Goal: Check status: Check status

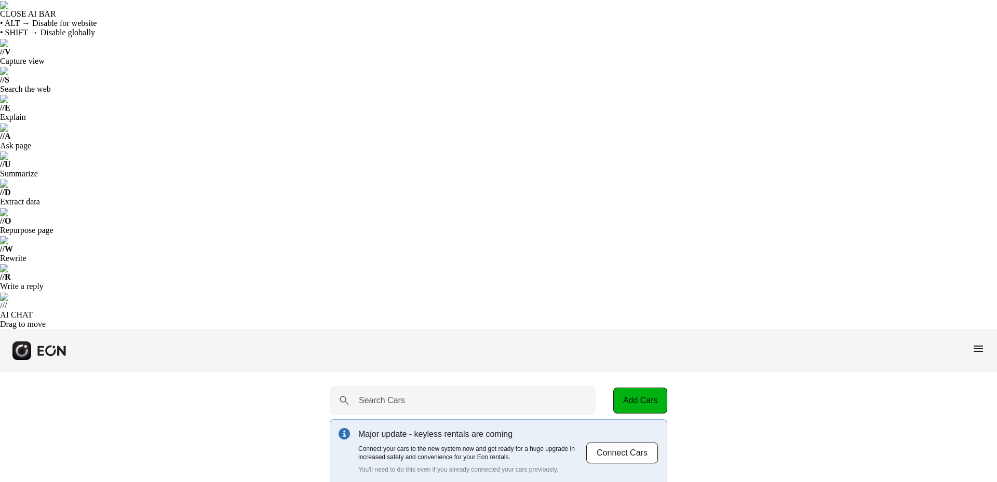
click at [969, 329] on div "menu" at bounding box center [498, 351] width 997 height 44
click at [979, 343] on span "menu" at bounding box center [978, 349] width 12 height 12
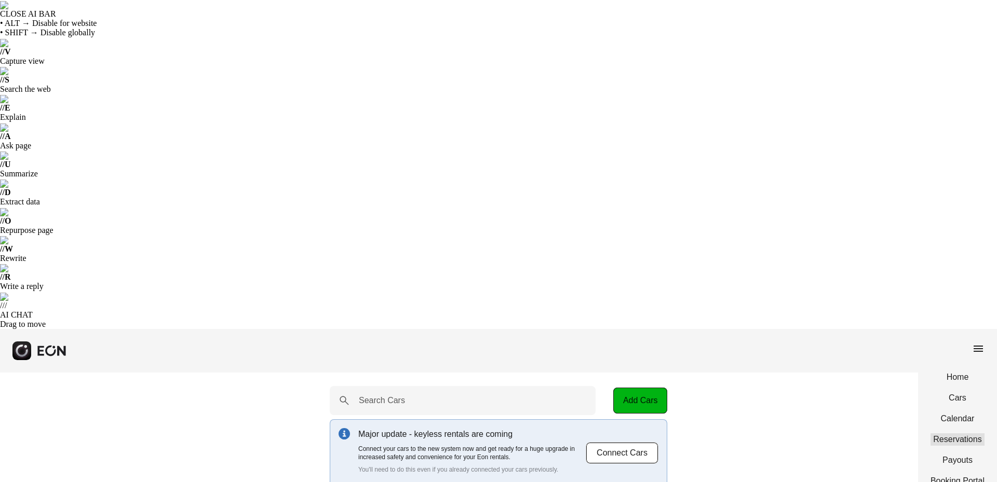
click at [956, 434] on link "Reservations" at bounding box center [957, 440] width 54 height 12
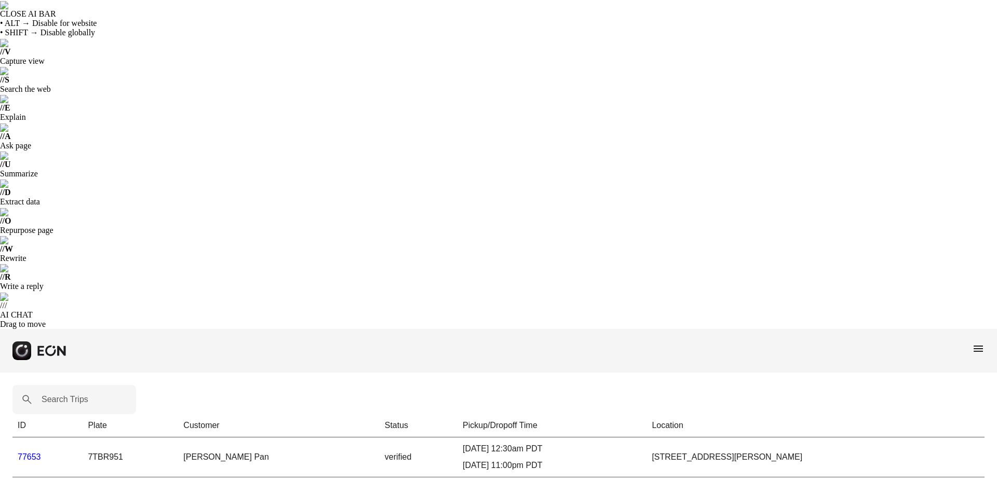
click at [21, 453] on link "77653" at bounding box center [29, 457] width 23 height 9
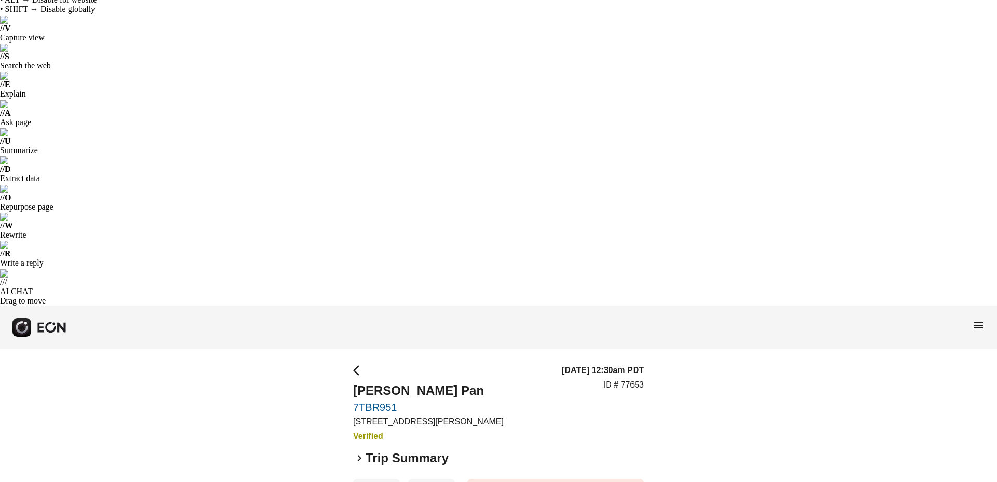
scroll to position [36, 0]
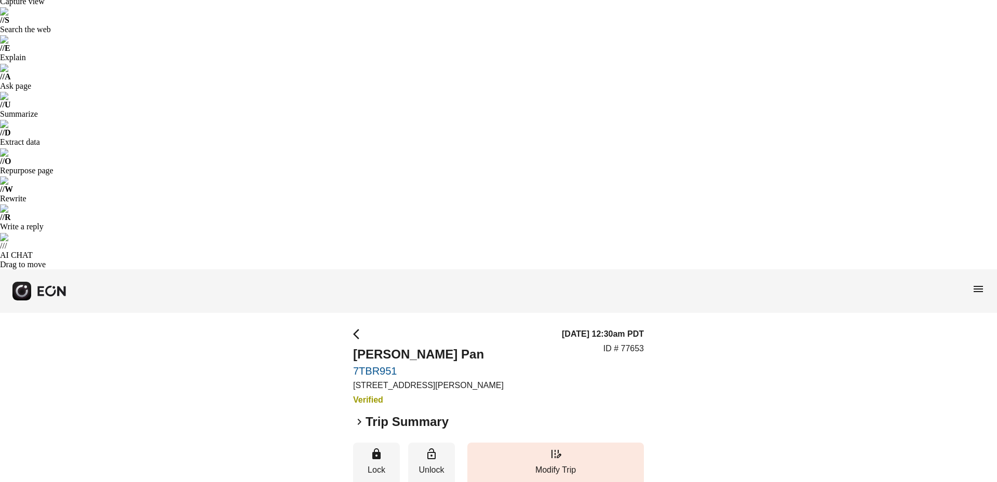
scroll to position [61, 0]
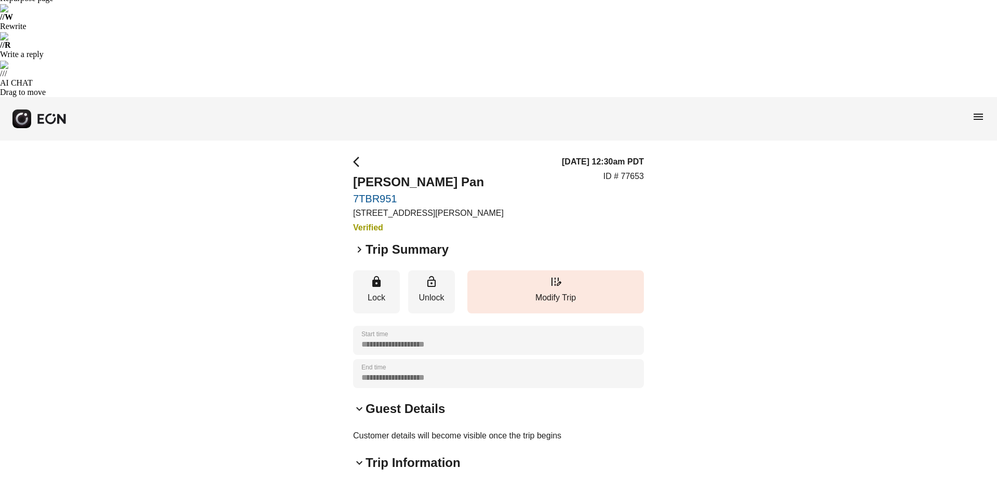
scroll to position [234, 0]
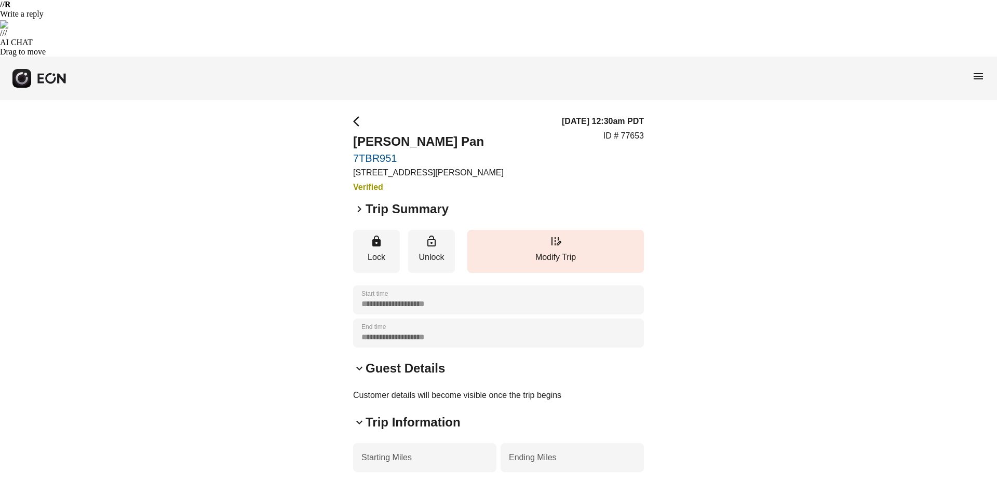
scroll to position [317, 0]
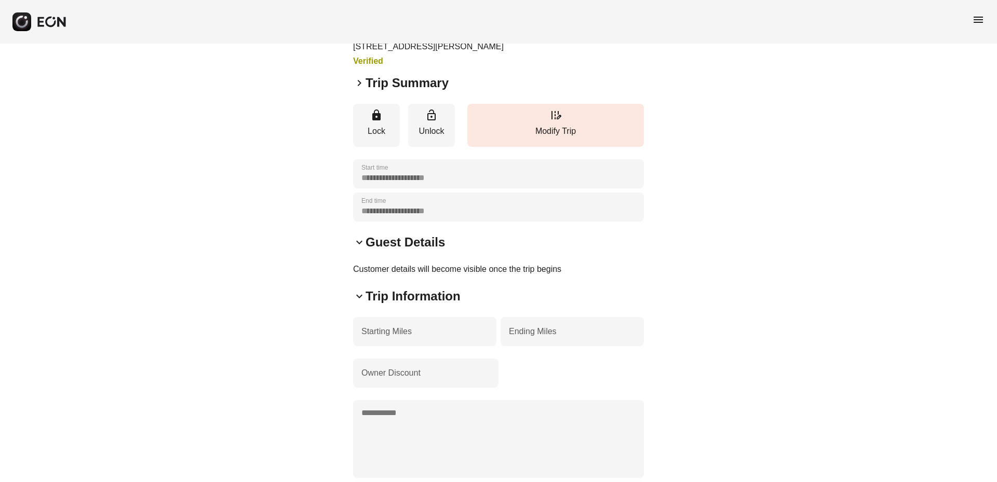
scroll to position [415, 0]
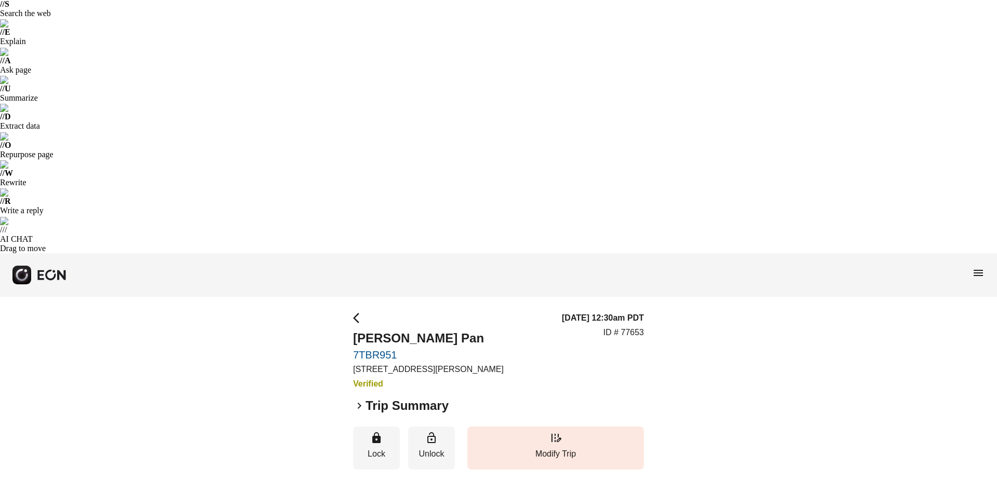
scroll to position [0, 0]
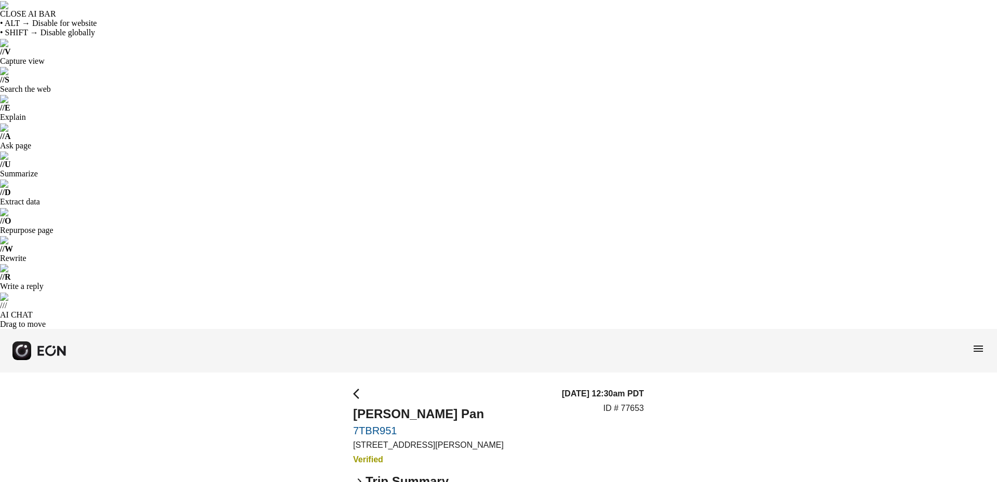
click at [358, 388] on span "arrow_back_ios" at bounding box center [359, 394] width 12 height 12
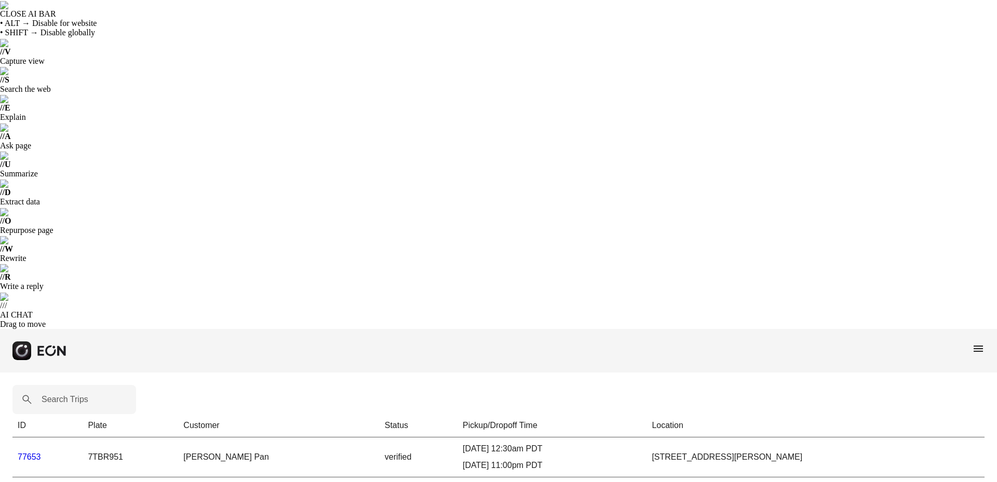
click at [976, 343] on span "menu" at bounding box center [978, 349] width 12 height 12
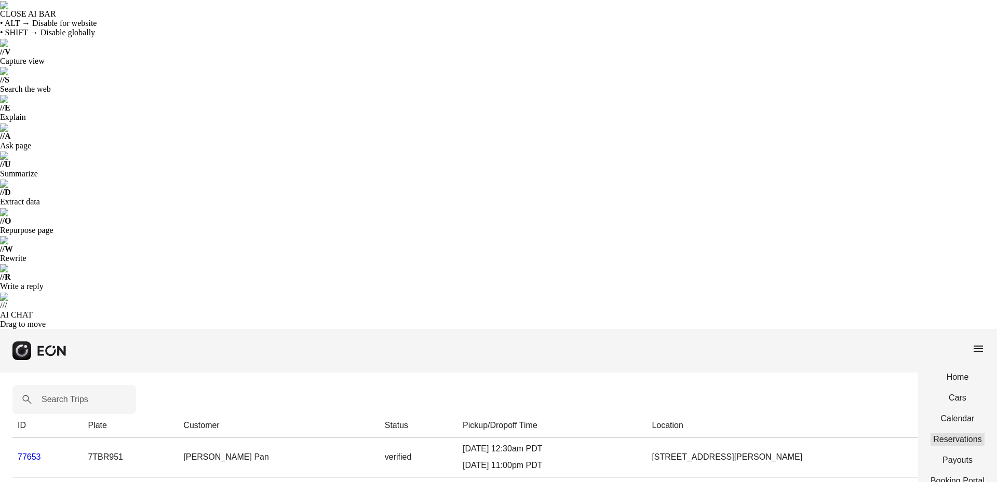
click at [952, 434] on link "Reservations" at bounding box center [957, 440] width 54 height 12
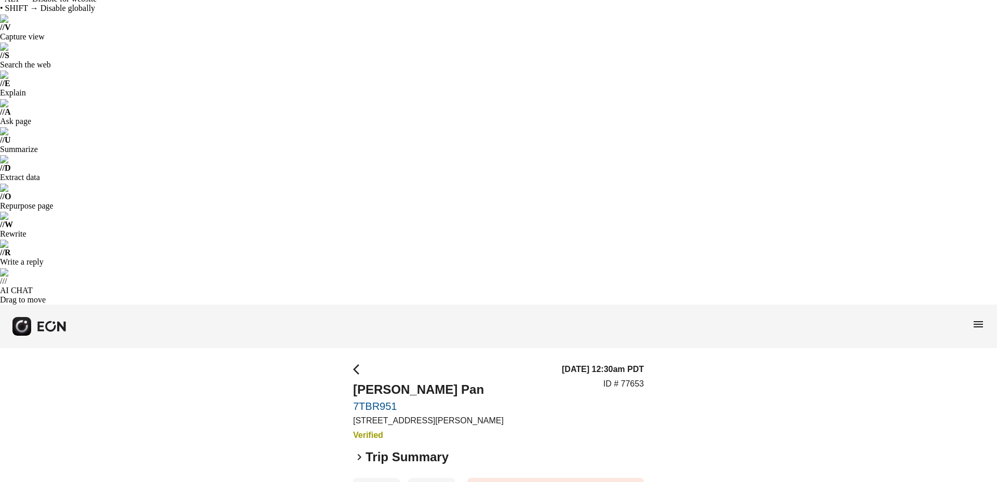
scroll to position [36, 0]
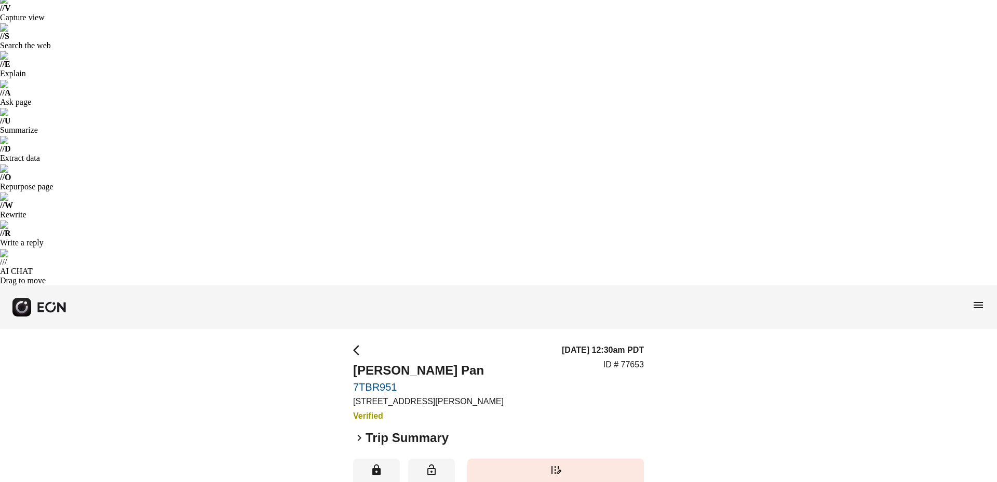
scroll to position [0, 0]
